Goal: Information Seeking & Learning: Learn about a topic

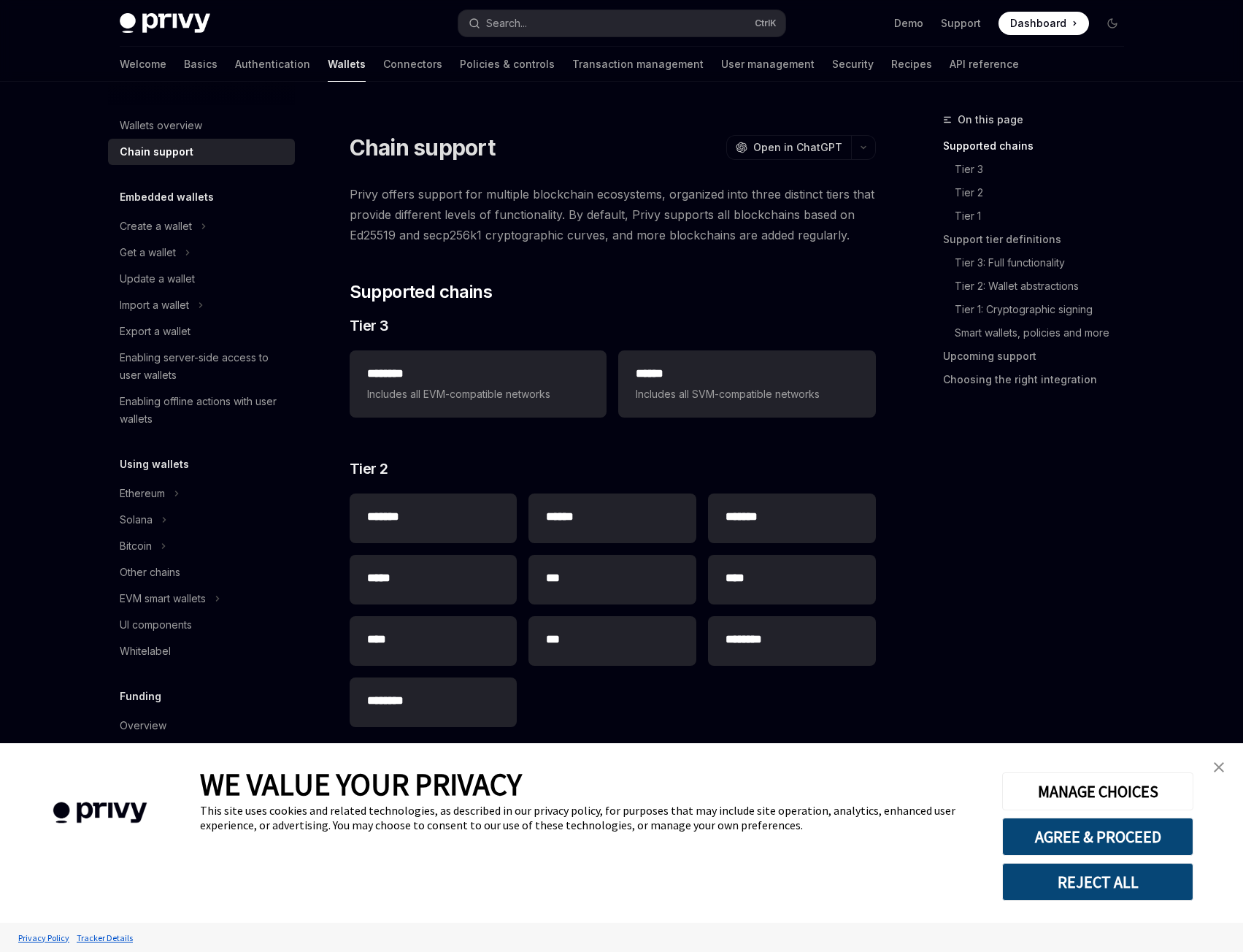
type textarea "*"
click at [1097, 837] on button "AGREE & PROCEED" at bounding box center [1098, 837] width 191 height 38
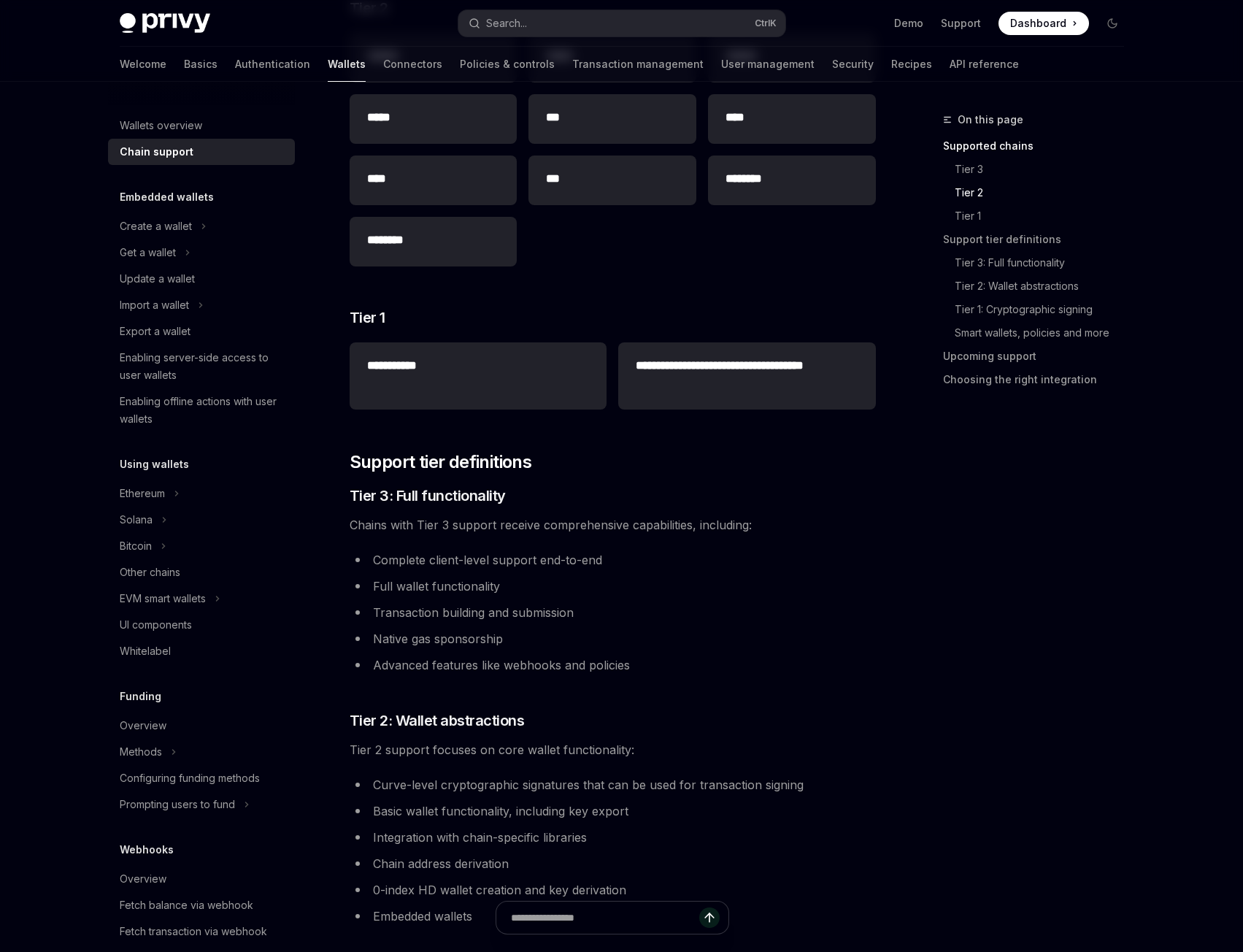
scroll to position [730, 0]
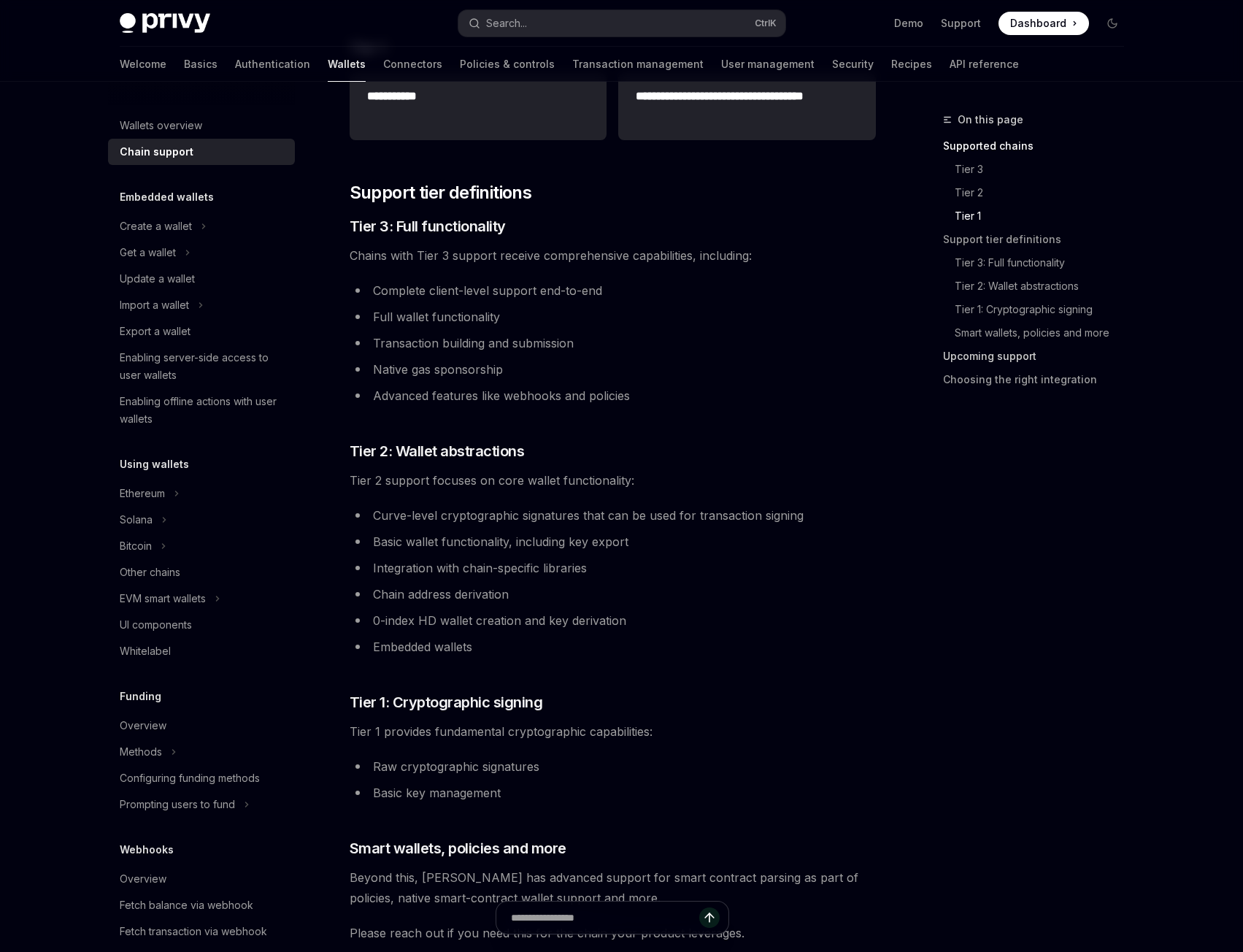
click at [1001, 359] on link "Upcoming support" at bounding box center [1039, 357] width 193 height 24
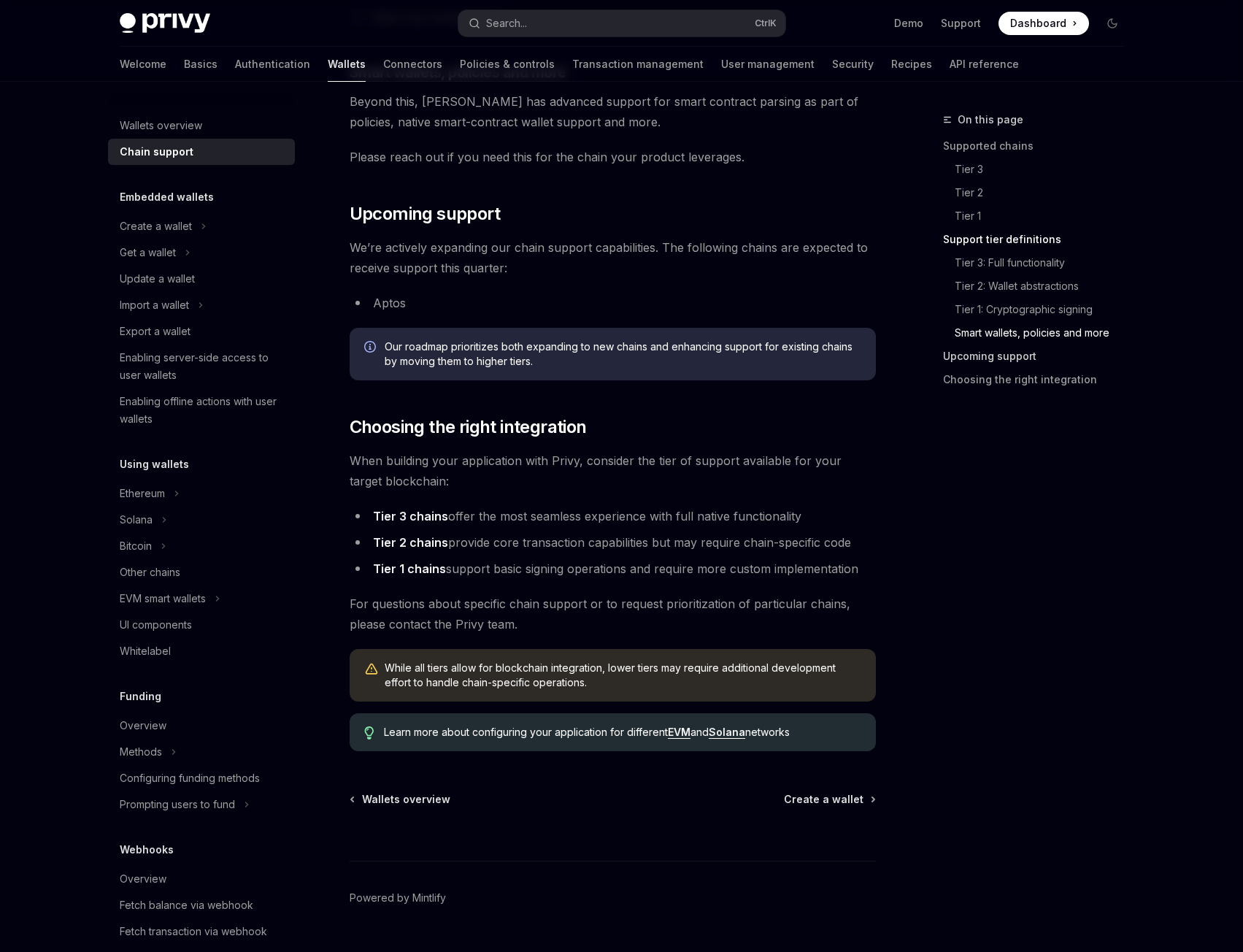
scroll to position [1541, 0]
